Goal: Task Accomplishment & Management: Use online tool/utility

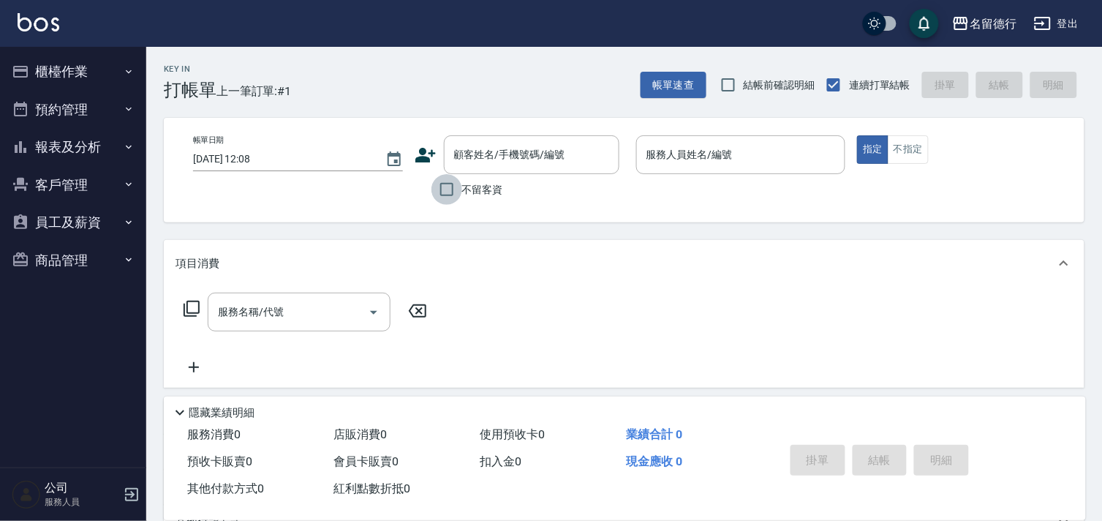
click at [447, 195] on input "不留客資" at bounding box center [447, 189] width 31 height 31
checkbox input "true"
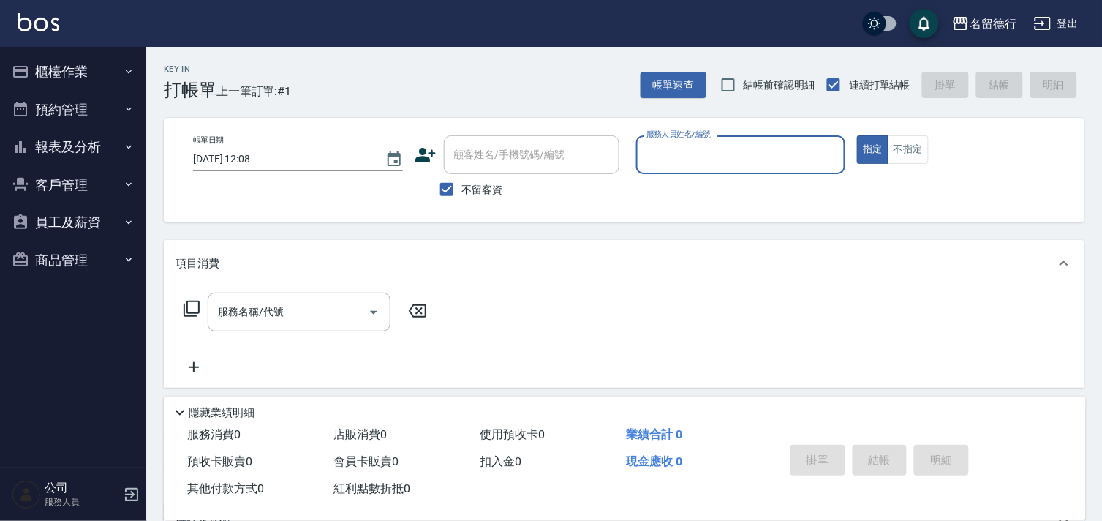
click at [661, 149] on input "服務人員姓名/編號" at bounding box center [741, 155] width 197 height 26
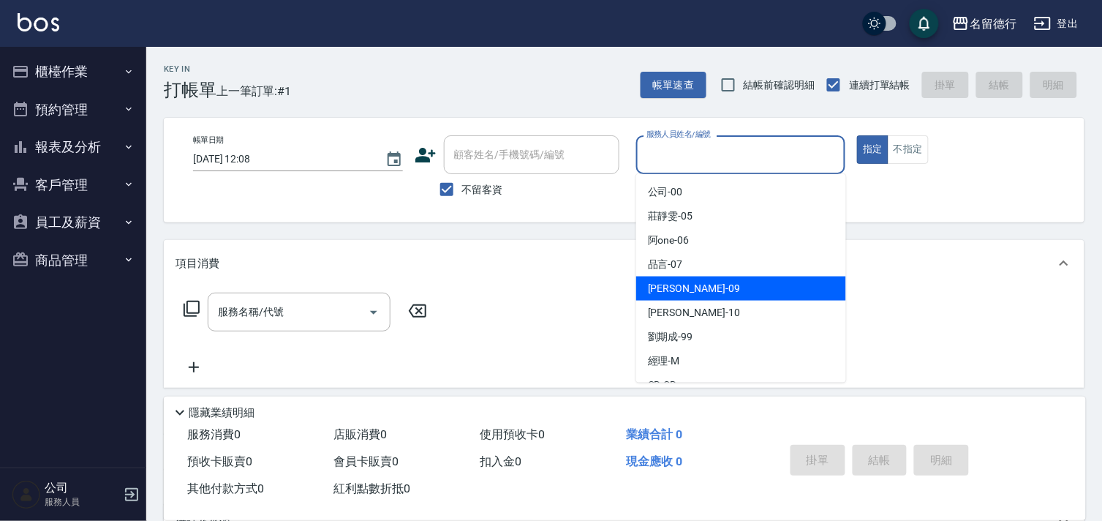
click at [674, 294] on span "[PERSON_NAME] -09" at bounding box center [694, 288] width 92 height 15
type input "[PERSON_NAME]-09"
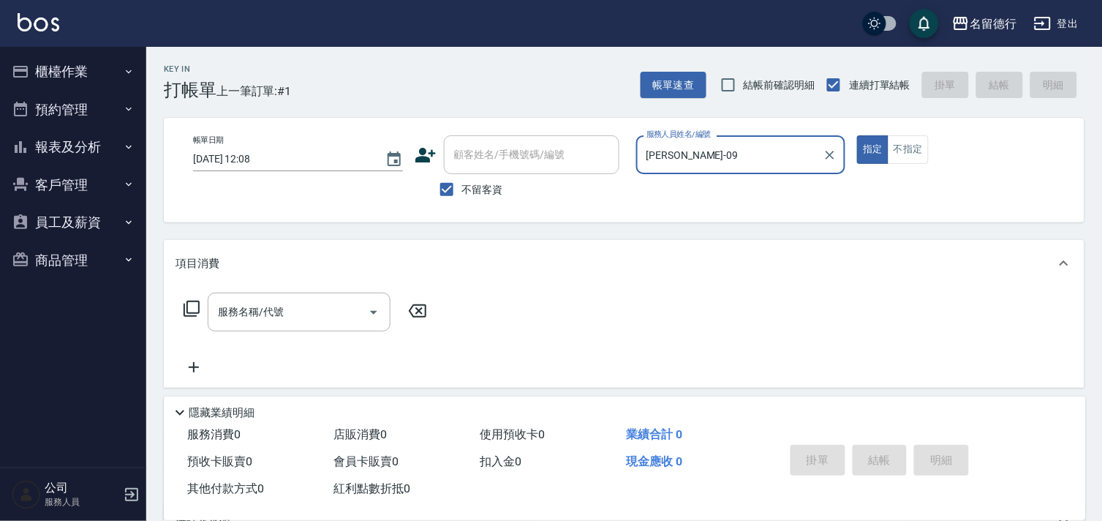
drag, startPoint x: 237, startPoint y: 309, endPoint x: 253, endPoint y: 313, distance: 16.5
click at [253, 313] on div "服務名稱/代號 服務名稱/代號" at bounding box center [299, 312] width 183 height 39
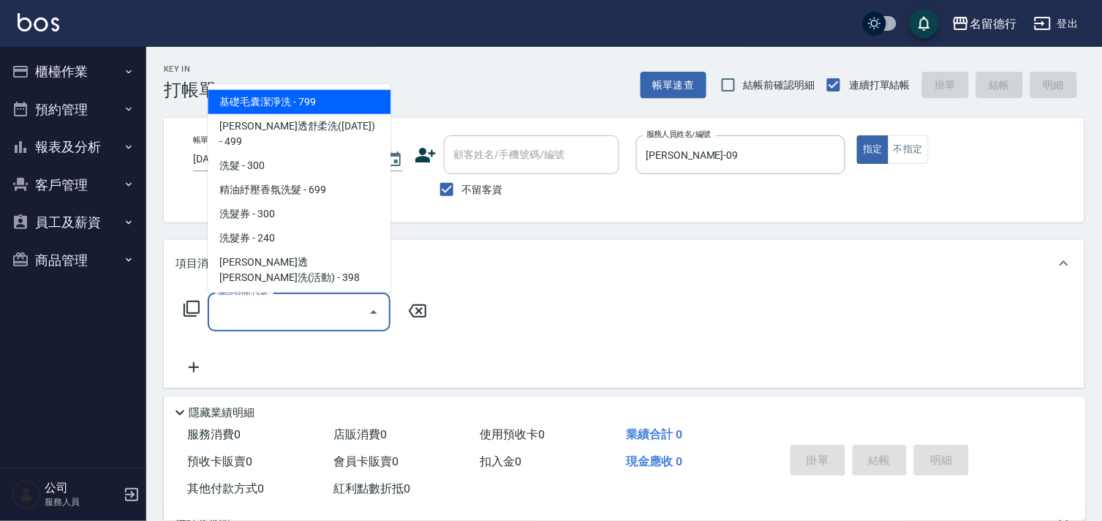
type input "5"
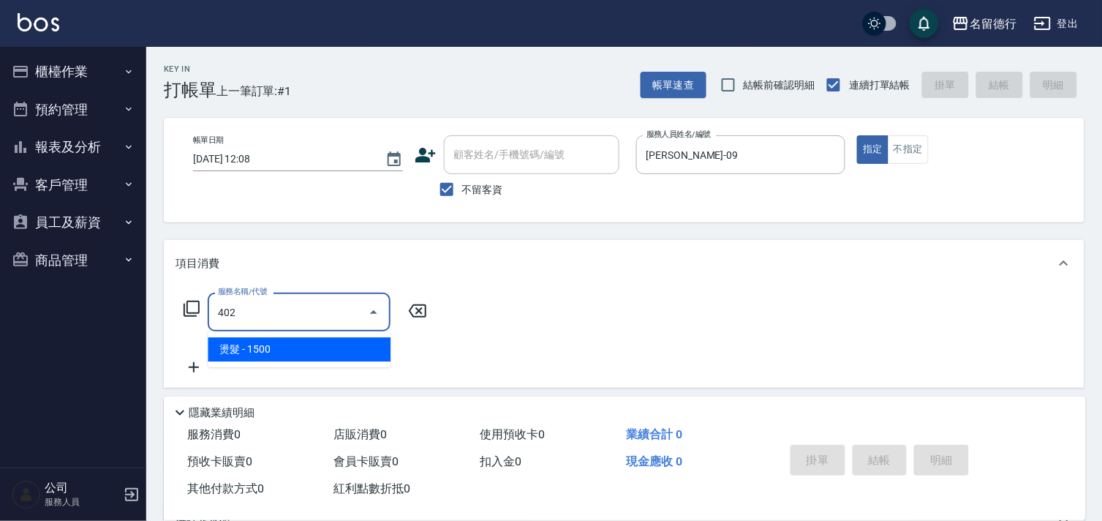
click at [273, 350] on span "燙髮 - 1500" at bounding box center [299, 349] width 183 height 24
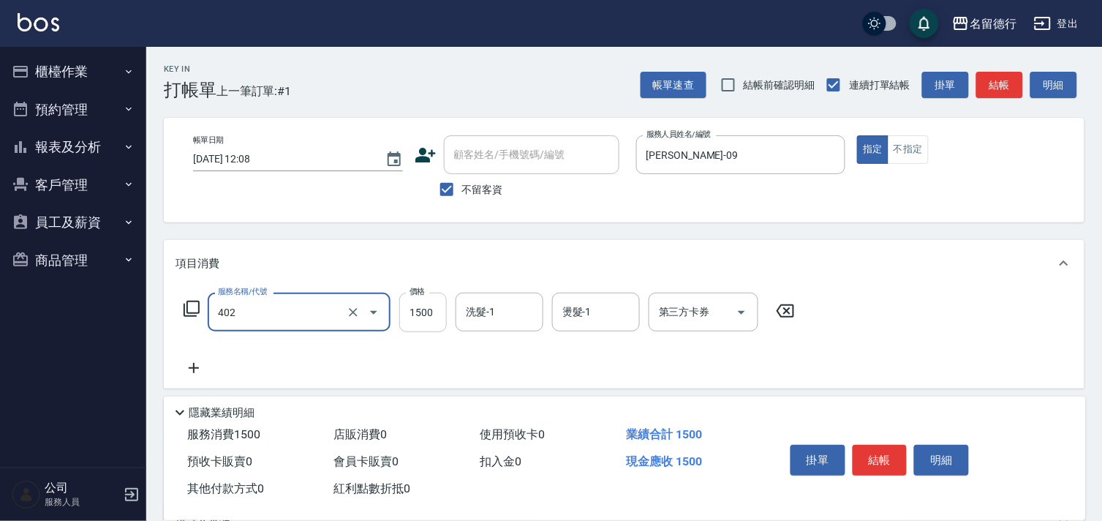
type input "燙髮(402)"
click at [422, 316] on input "1500" at bounding box center [423, 313] width 48 height 40
type input "1800"
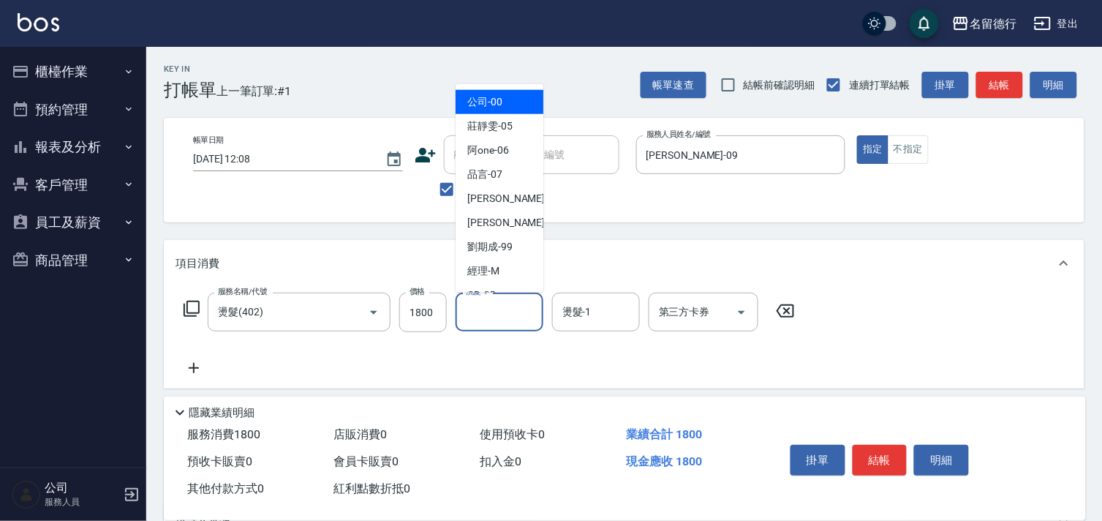
click at [484, 312] on div "洗髮-1 洗髮-1" at bounding box center [500, 312] width 88 height 39
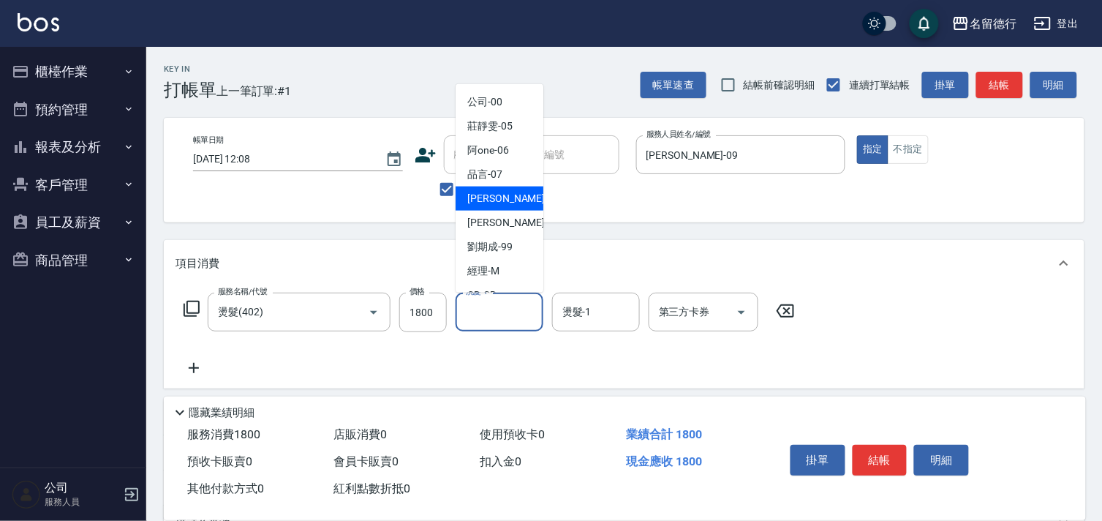
click at [503, 206] on div "[PERSON_NAME] -09" at bounding box center [500, 199] width 88 height 24
type input "[PERSON_NAME]-09"
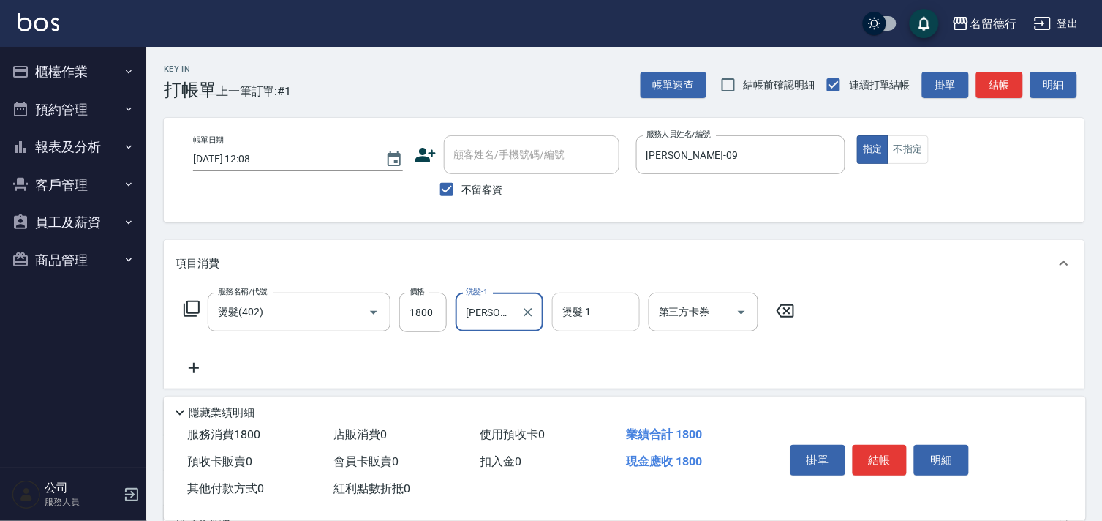
click at [576, 319] on input "燙髮-1" at bounding box center [596, 312] width 75 height 26
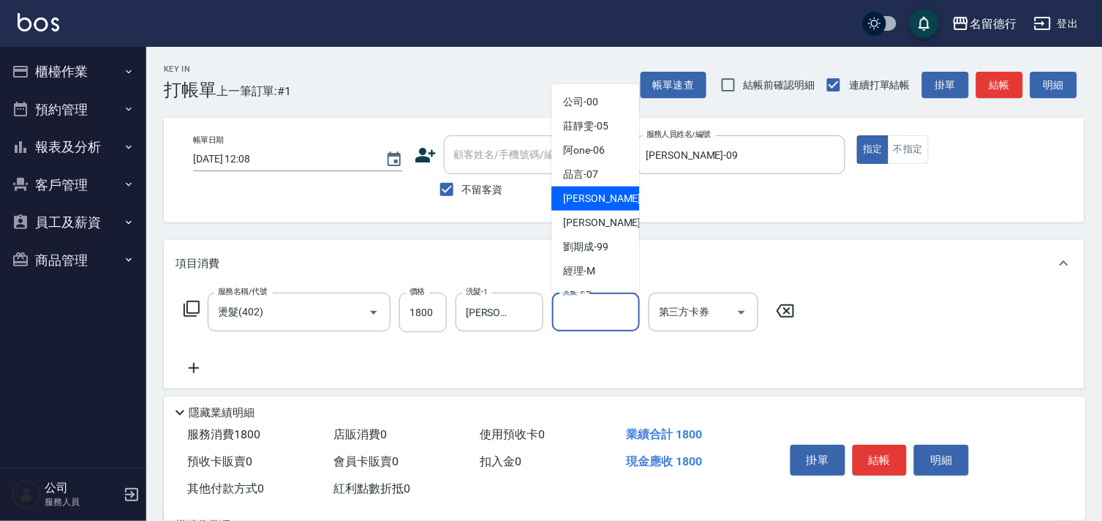
click at [586, 208] on div "[PERSON_NAME] -09" at bounding box center [596, 199] width 88 height 24
type input "[PERSON_NAME]-09"
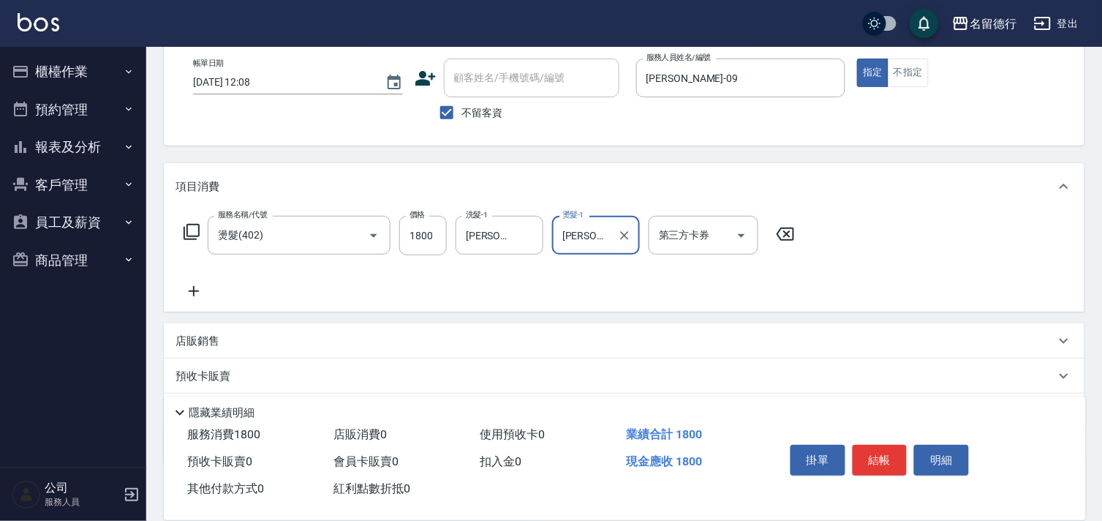
scroll to position [158, 0]
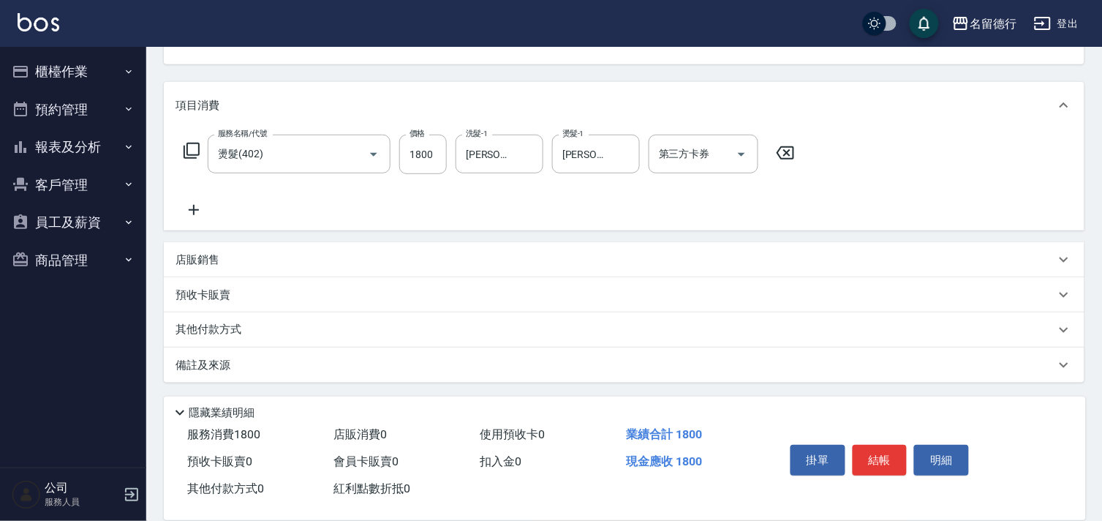
click at [198, 207] on icon at bounding box center [194, 210] width 37 height 18
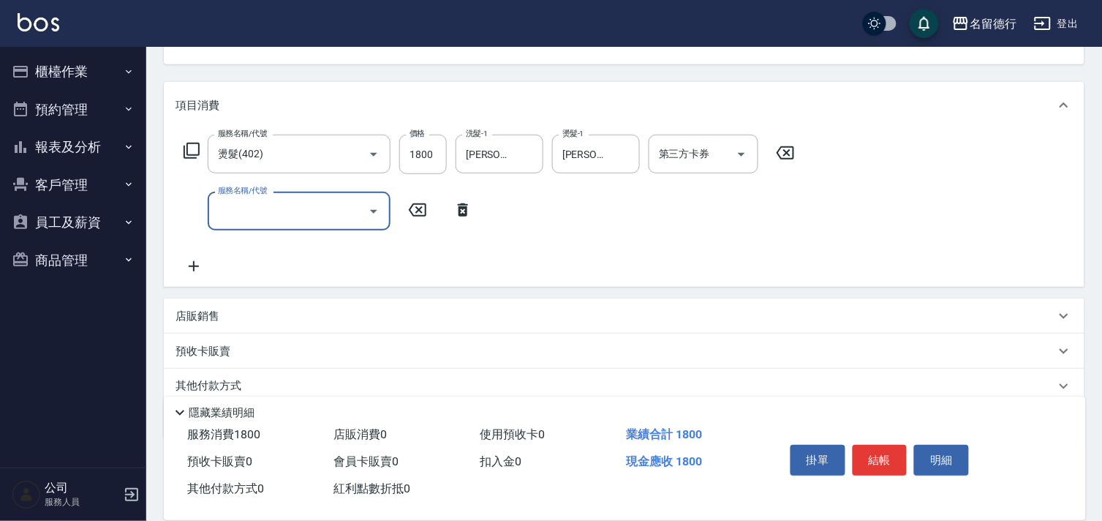
click at [246, 207] on input "服務名稱/代號" at bounding box center [288, 211] width 148 height 26
click at [266, 242] on span "洗髮 - 300" at bounding box center [299, 248] width 183 height 24
click at [510, 208] on input "洗髮-1" at bounding box center [499, 211] width 75 height 26
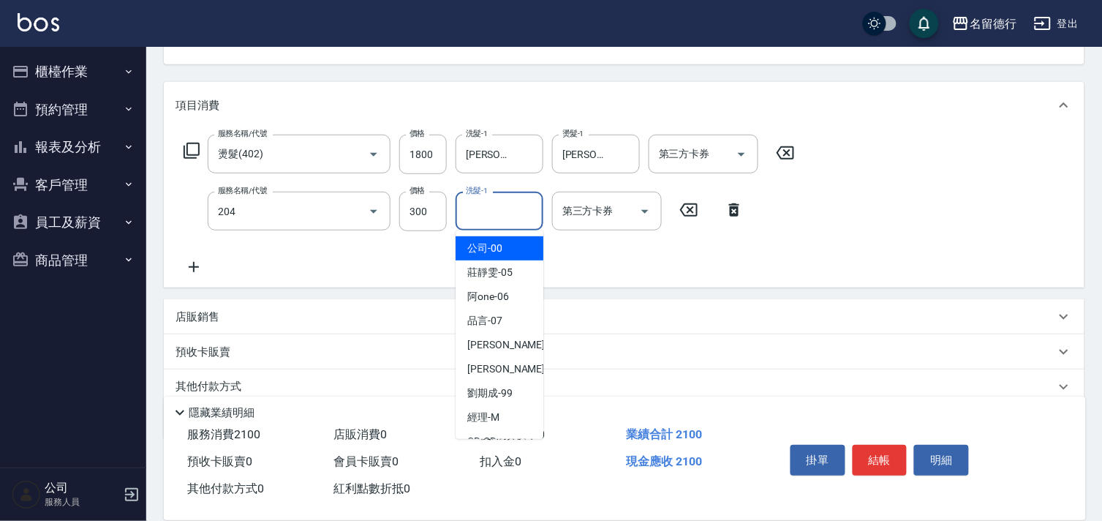
type input "洗髮(204)"
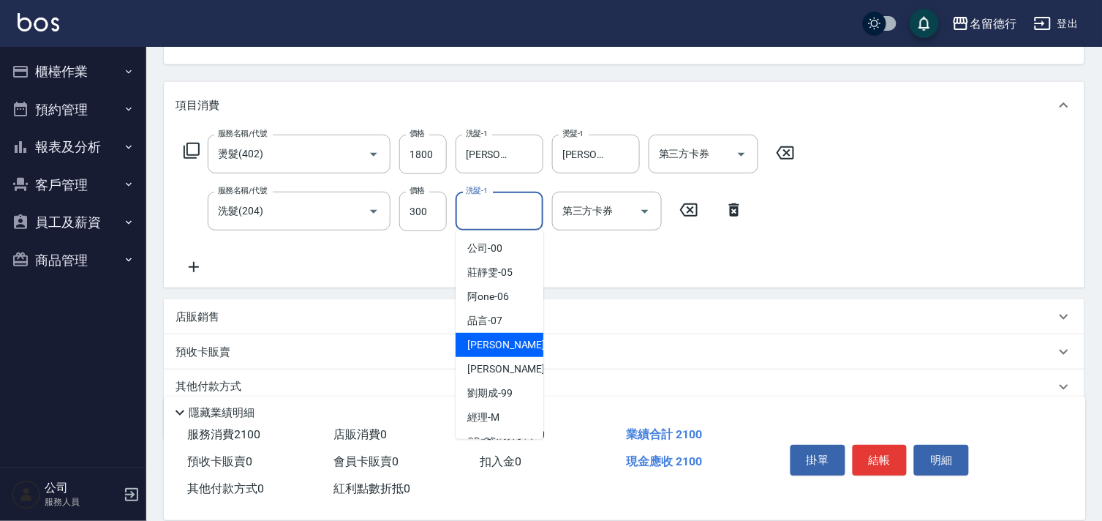
click at [494, 344] on span "[PERSON_NAME] -09" at bounding box center [513, 344] width 92 height 15
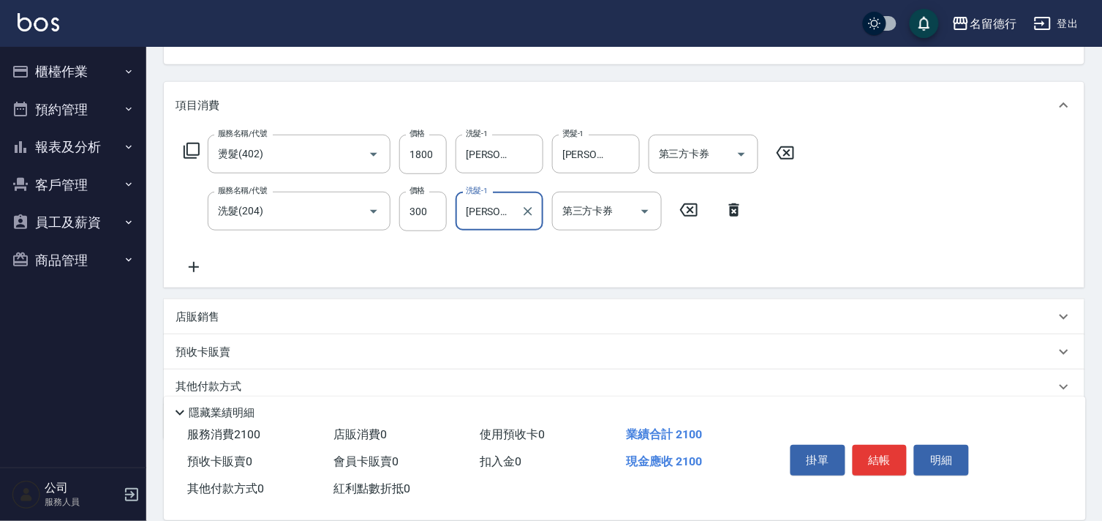
type input "[PERSON_NAME]-09"
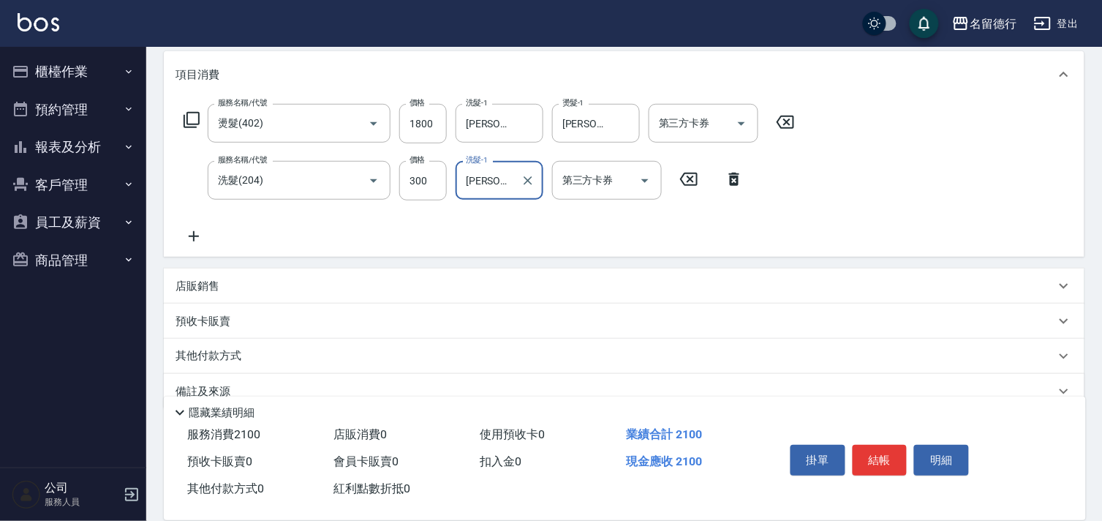
scroll to position [215, 0]
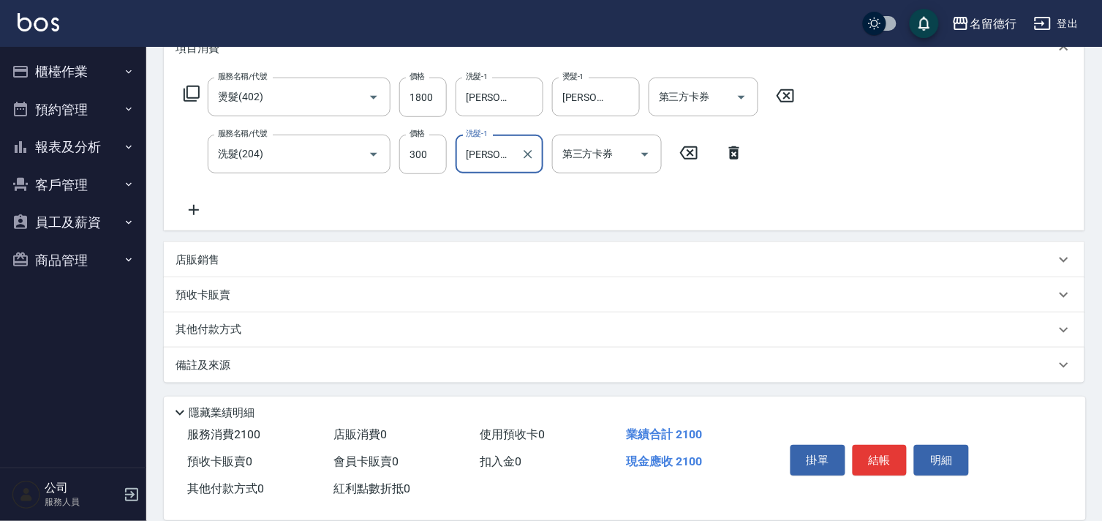
click at [205, 260] on p "店販銷售" at bounding box center [198, 259] width 44 height 15
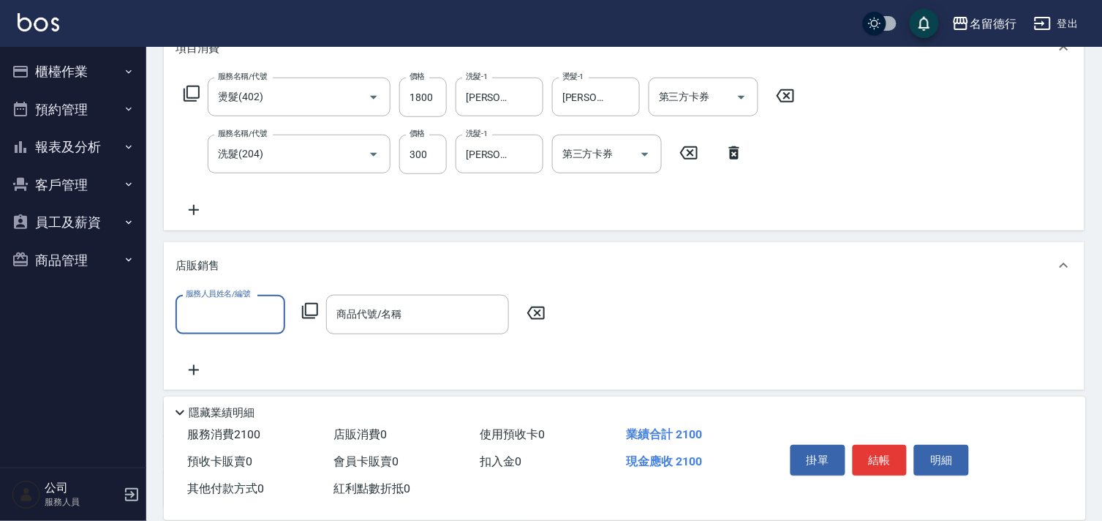
scroll to position [0, 0]
click at [216, 303] on input "服務人員姓名/編號" at bounding box center [230, 314] width 97 height 26
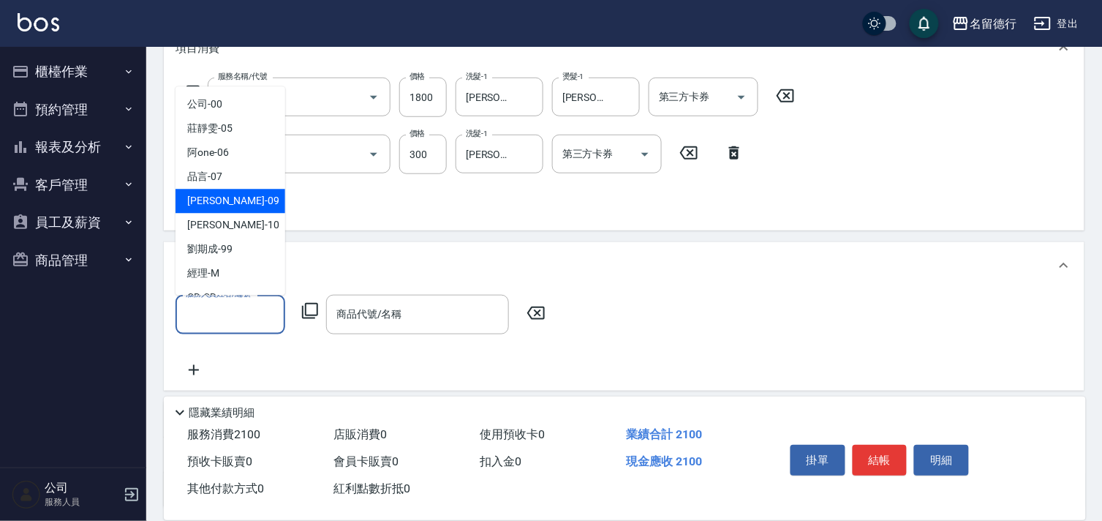
click at [240, 200] on div "[PERSON_NAME] -09" at bounding box center [231, 201] width 110 height 24
type input "[PERSON_NAME]-09"
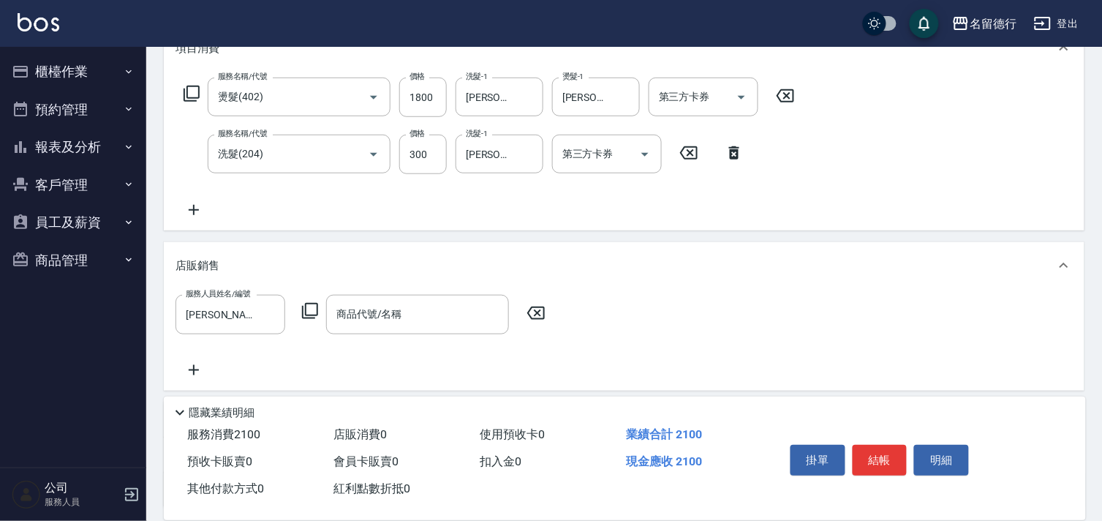
click at [312, 311] on icon at bounding box center [310, 311] width 18 height 18
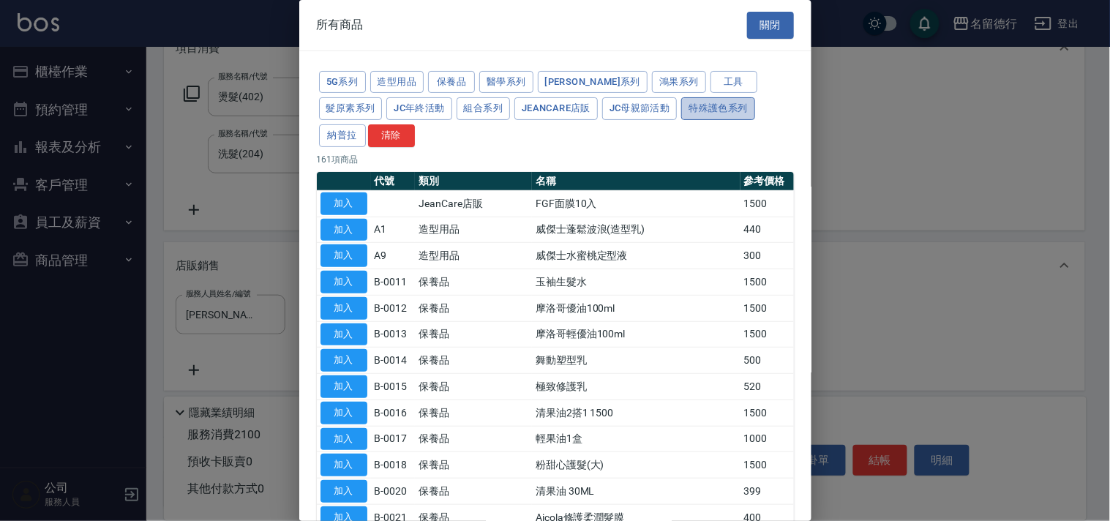
click at [681, 106] on button "特殊護色系列" at bounding box center [717, 108] width 73 height 23
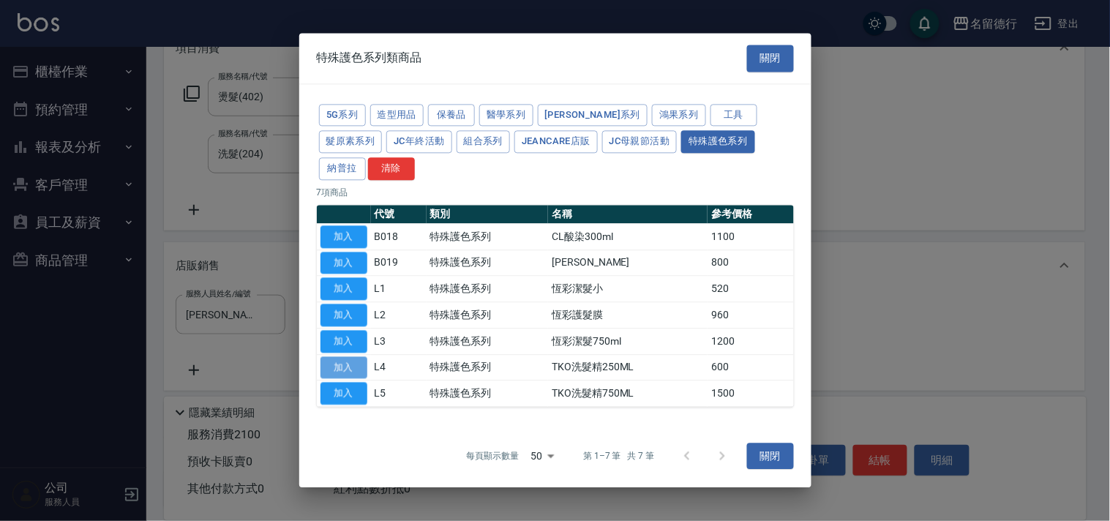
click at [349, 357] on button "加入" at bounding box center [343, 367] width 47 height 23
type input "TKO洗髮精250ML"
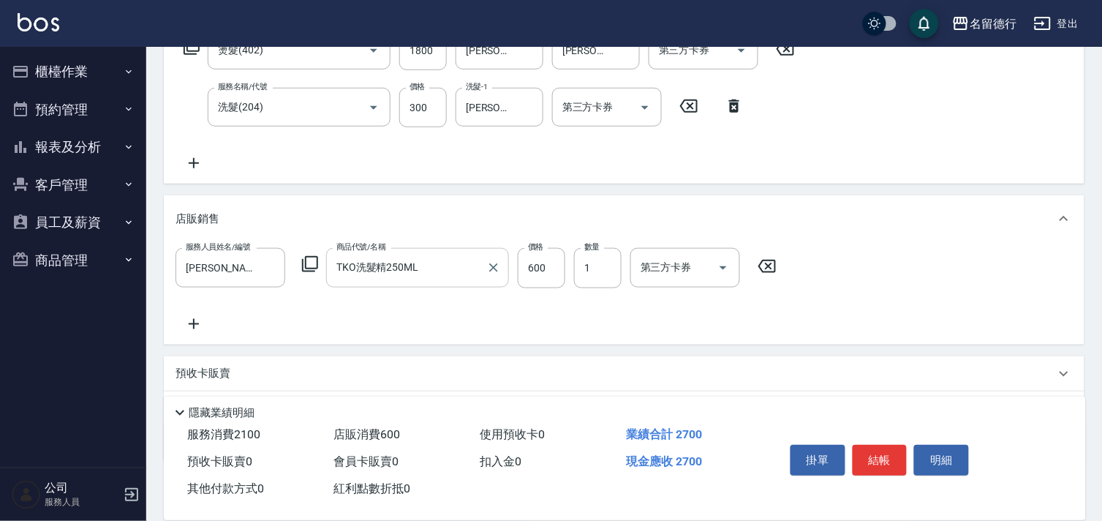
scroll to position [340, 0]
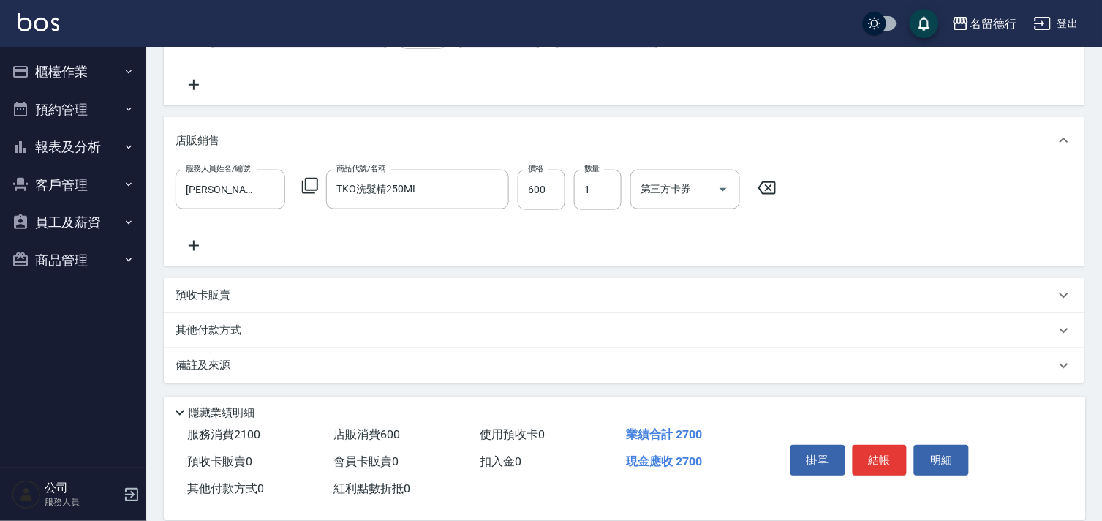
click at [215, 330] on p "其他付款方式" at bounding box center [212, 331] width 73 height 16
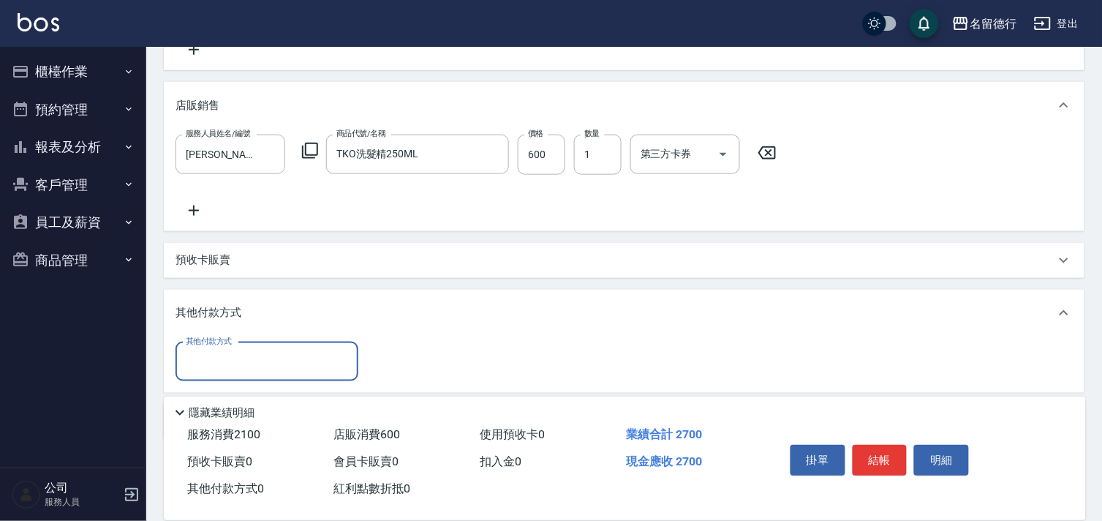
scroll to position [410, 0]
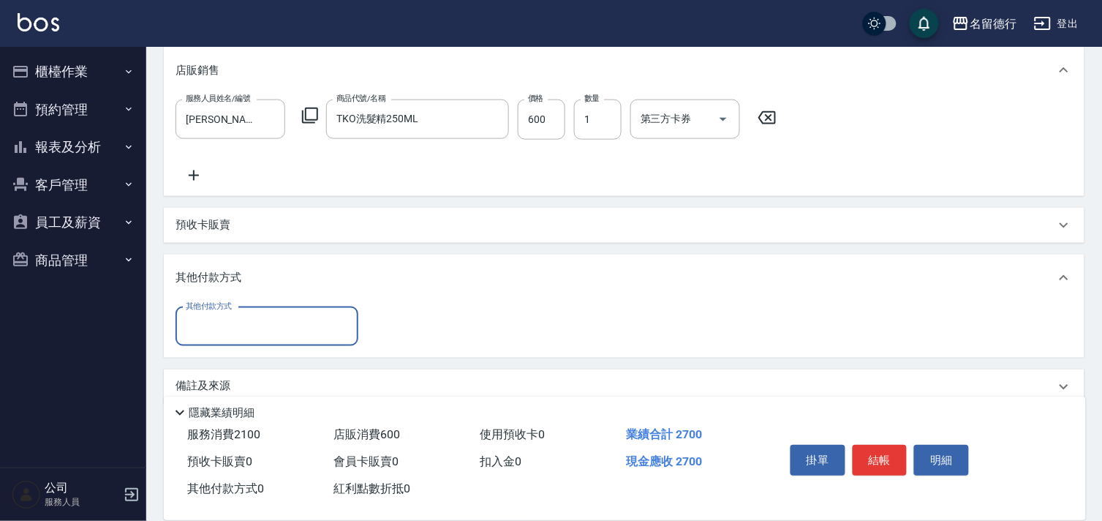
click at [235, 311] on div "其他付款方式" at bounding box center [267, 326] width 183 height 39
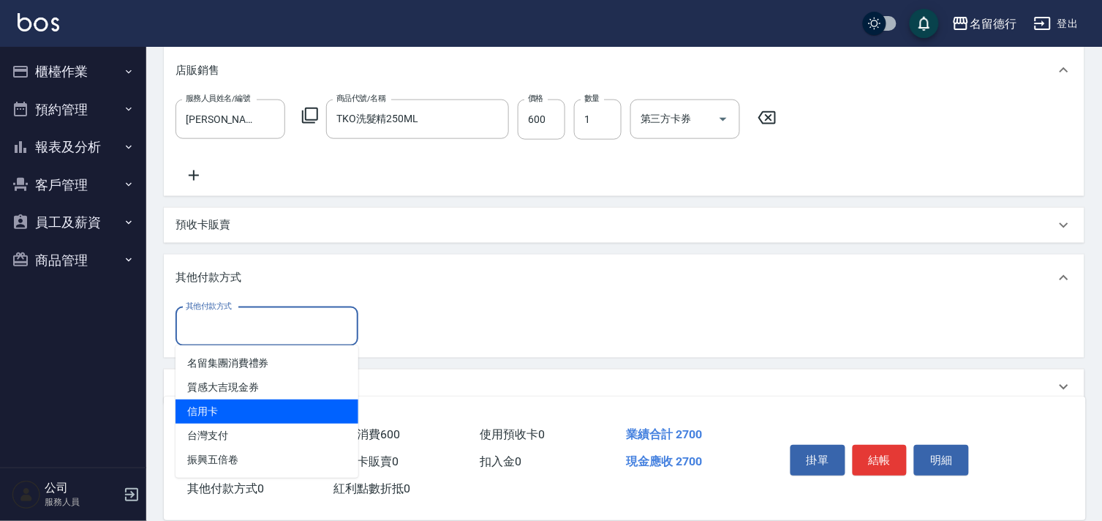
click at [236, 410] on span "信用卡" at bounding box center [267, 411] width 183 height 24
type input "信用卡"
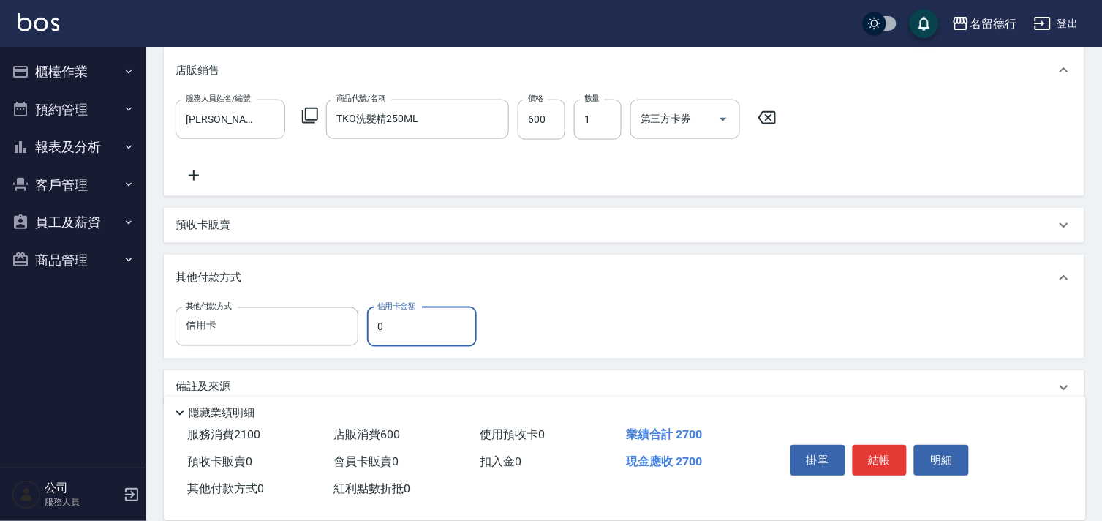
click at [426, 330] on input "0" at bounding box center [422, 327] width 110 height 40
type input "2700"
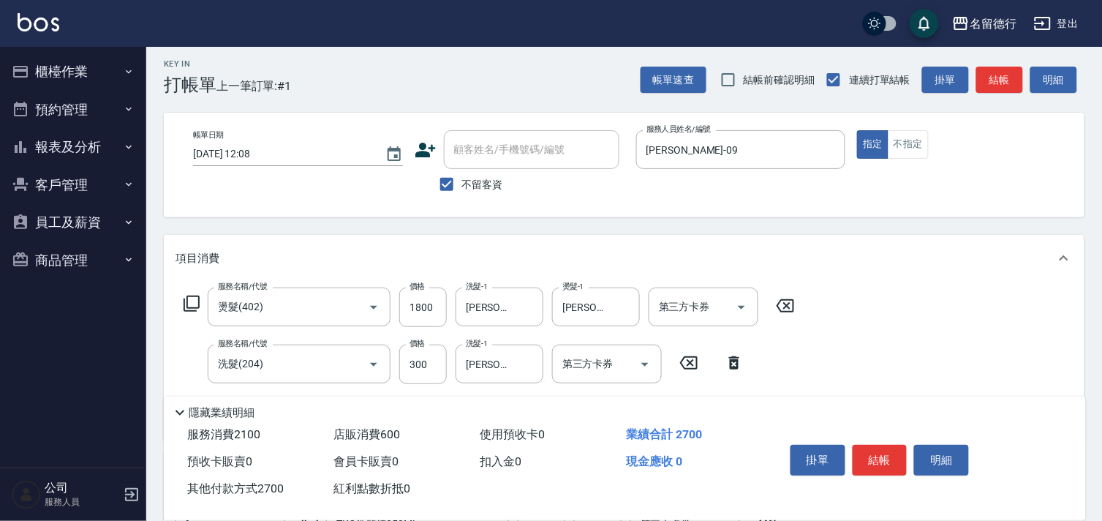
scroll to position [4, 0]
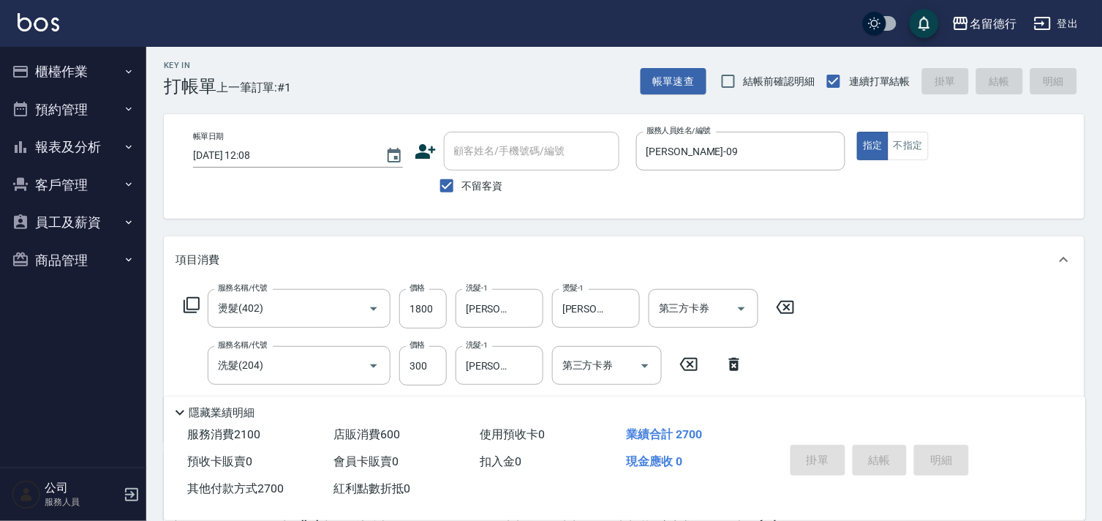
type input "[DATE] 15:11"
